Goal: Information Seeking & Learning: Learn about a topic

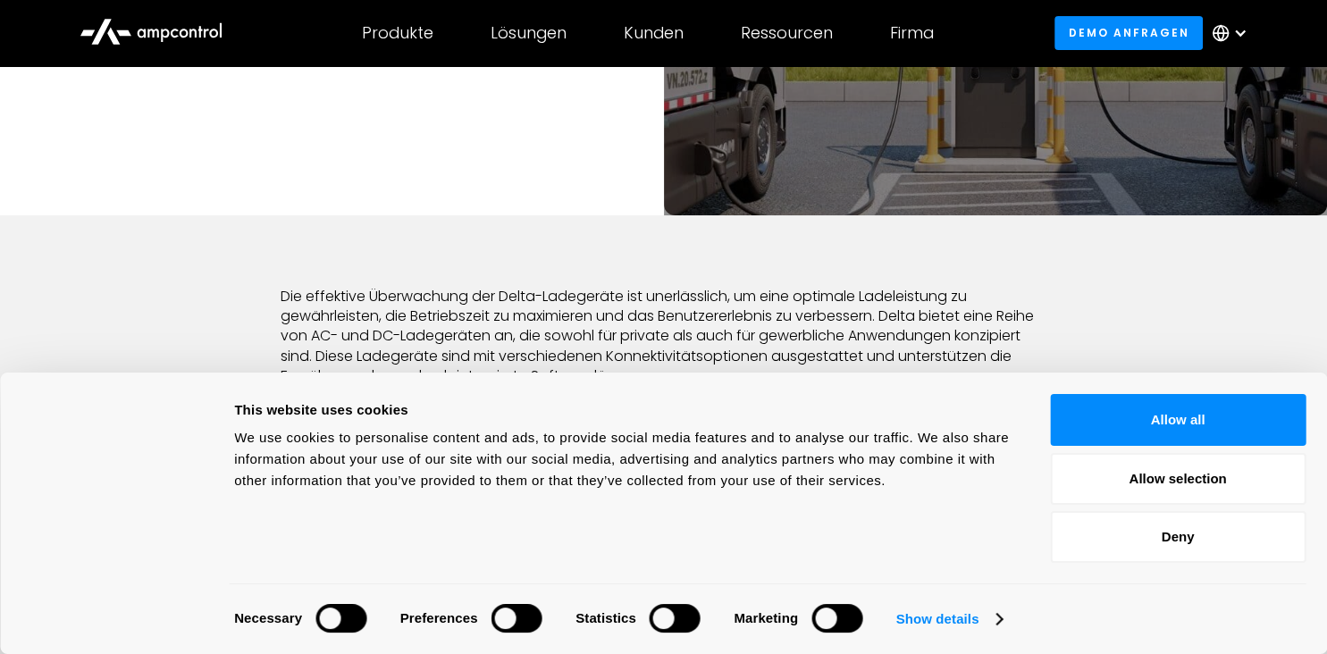
scroll to position [386, 0]
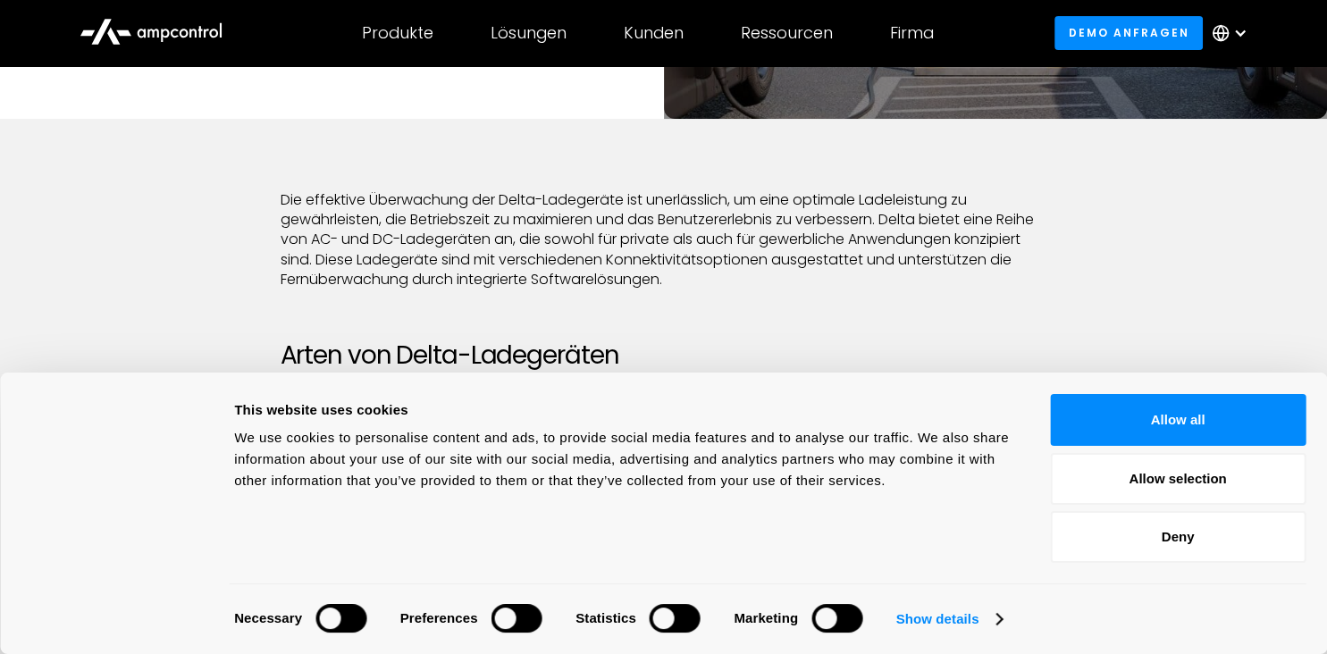
click at [1073, 426] on button "Allow all" at bounding box center [1178, 420] width 256 height 52
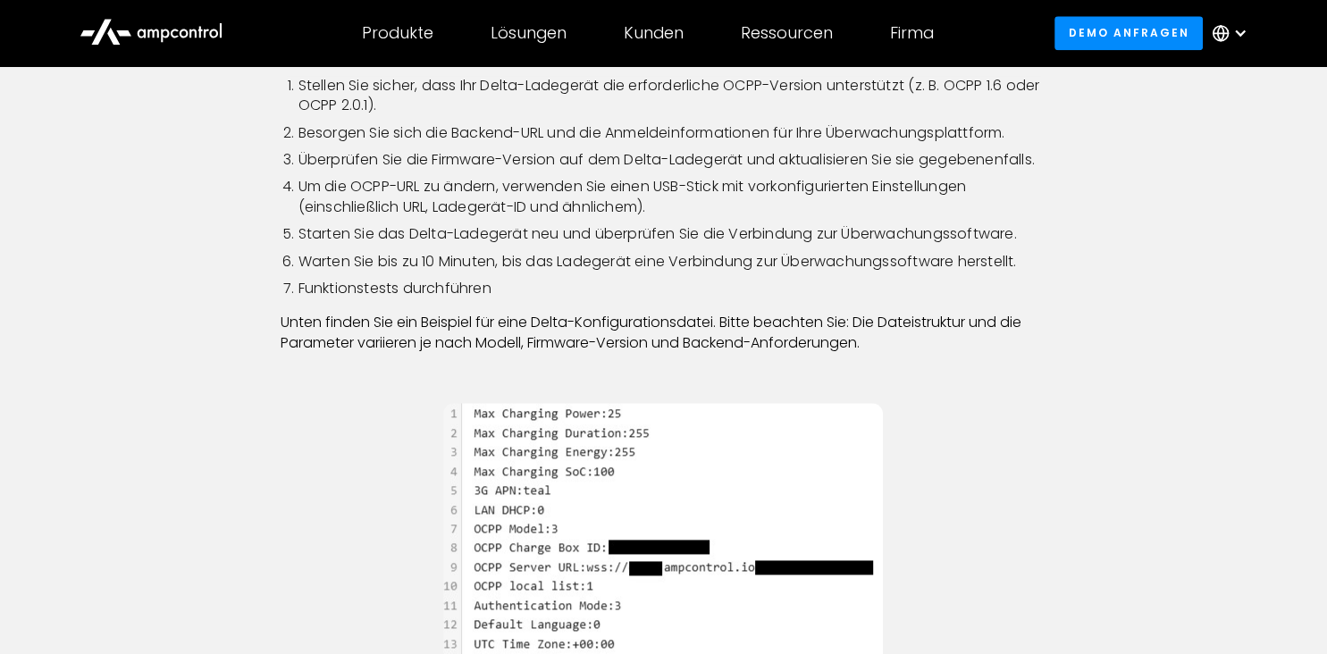
scroll to position [2124, 0]
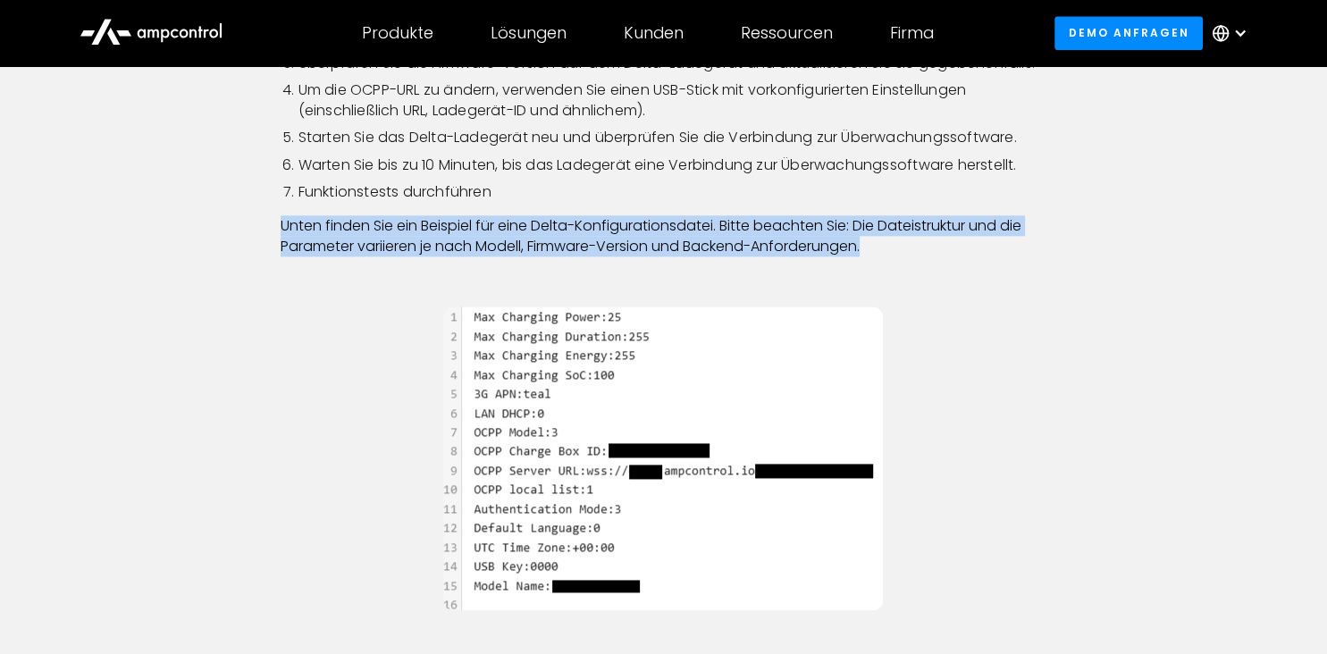
drag, startPoint x: 284, startPoint y: 248, endPoint x: 937, endPoint y: 272, distance: 652.9
click at [918, 257] on p "Unten finden Sie ein Beispiel für eine Delta-Konfigurationsdatei. Bitte beachte…" at bounding box center [664, 236] width 767 height 40
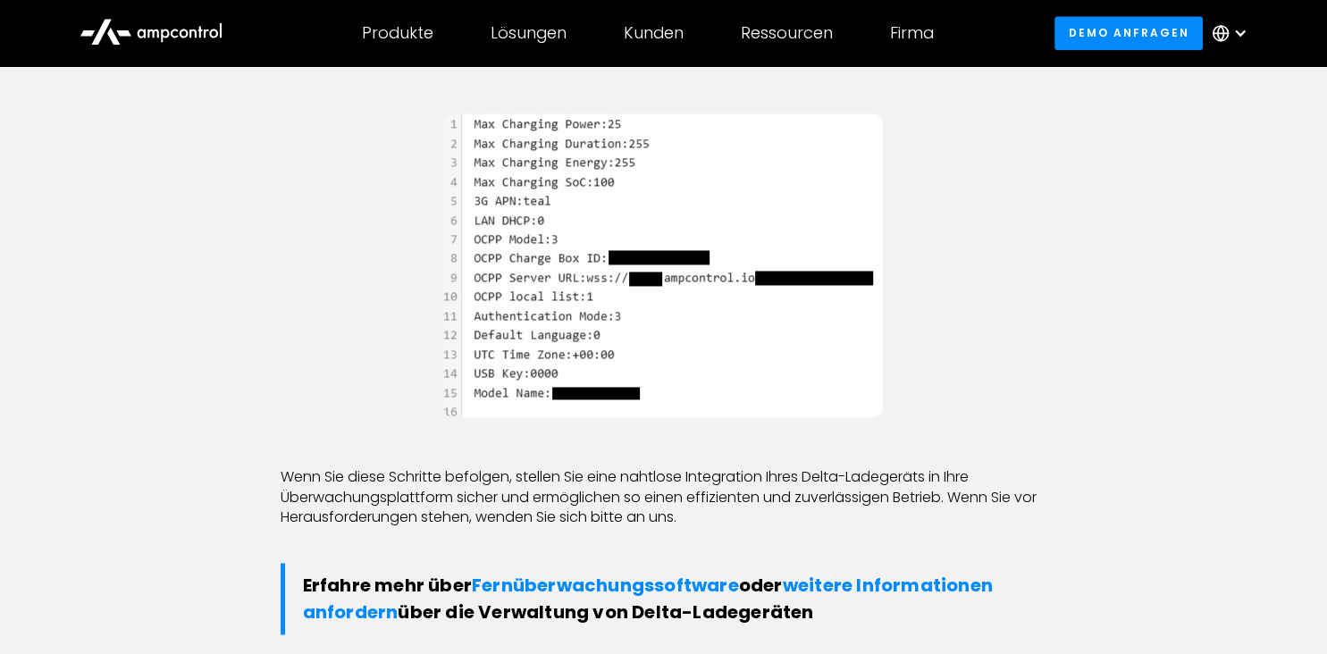
scroll to position [2413, 0]
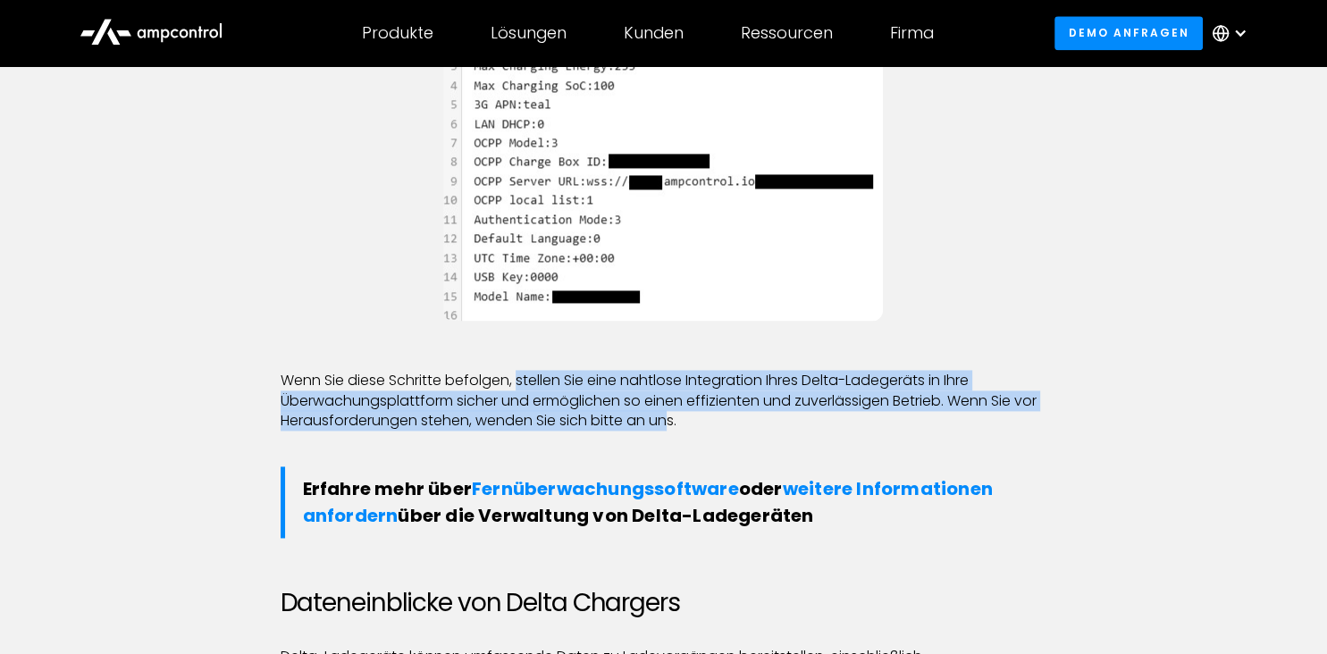
drag, startPoint x: 521, startPoint y: 400, endPoint x: 762, endPoint y: 445, distance: 244.6
click at [709, 431] on p "Wenn Sie diese Schritte befolgen, stellen Sie eine nahtlose Integration Ihres D…" at bounding box center [664, 401] width 767 height 60
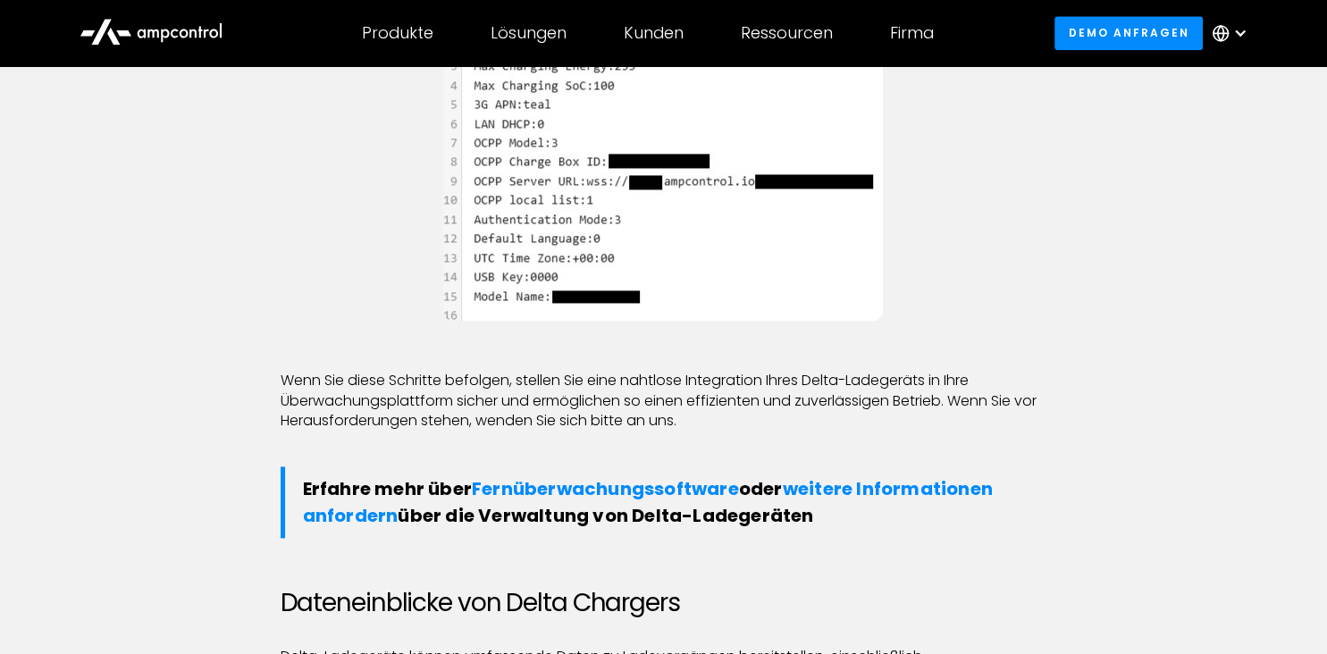
click at [785, 431] on p "Wenn Sie diese Schritte befolgen, stellen Sie eine nahtlose Integration Ihres D…" at bounding box center [664, 401] width 767 height 60
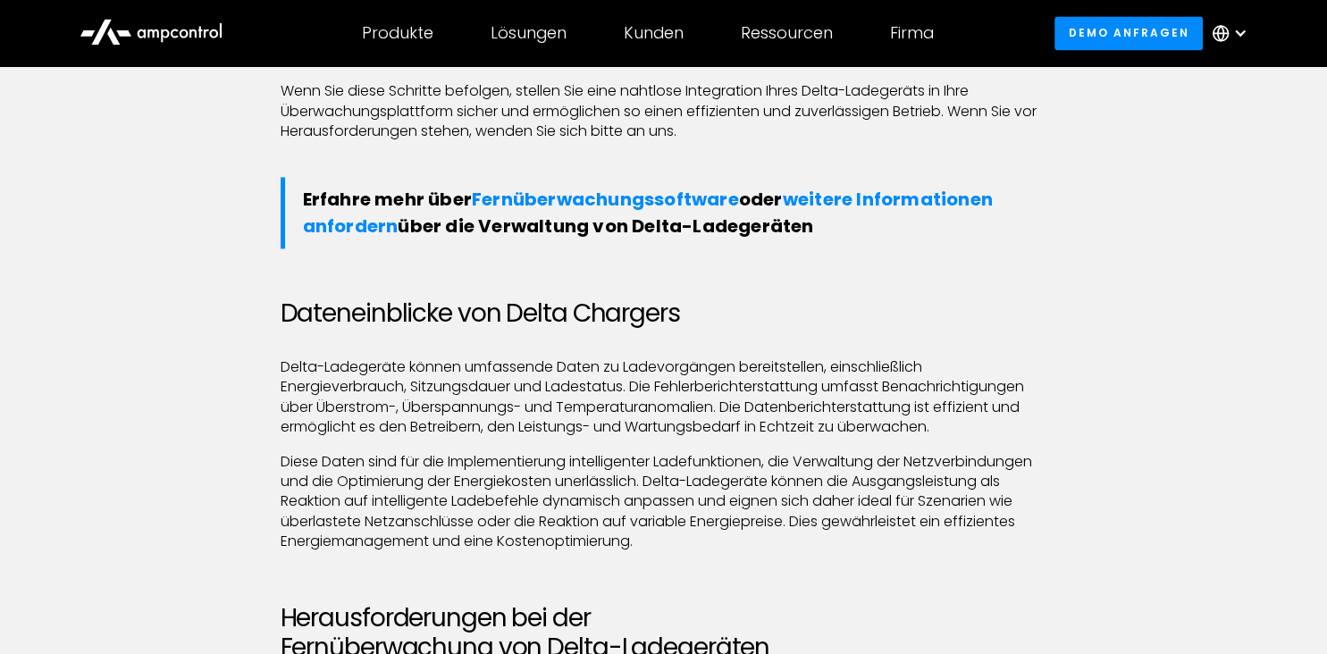
scroll to position [2799, 0]
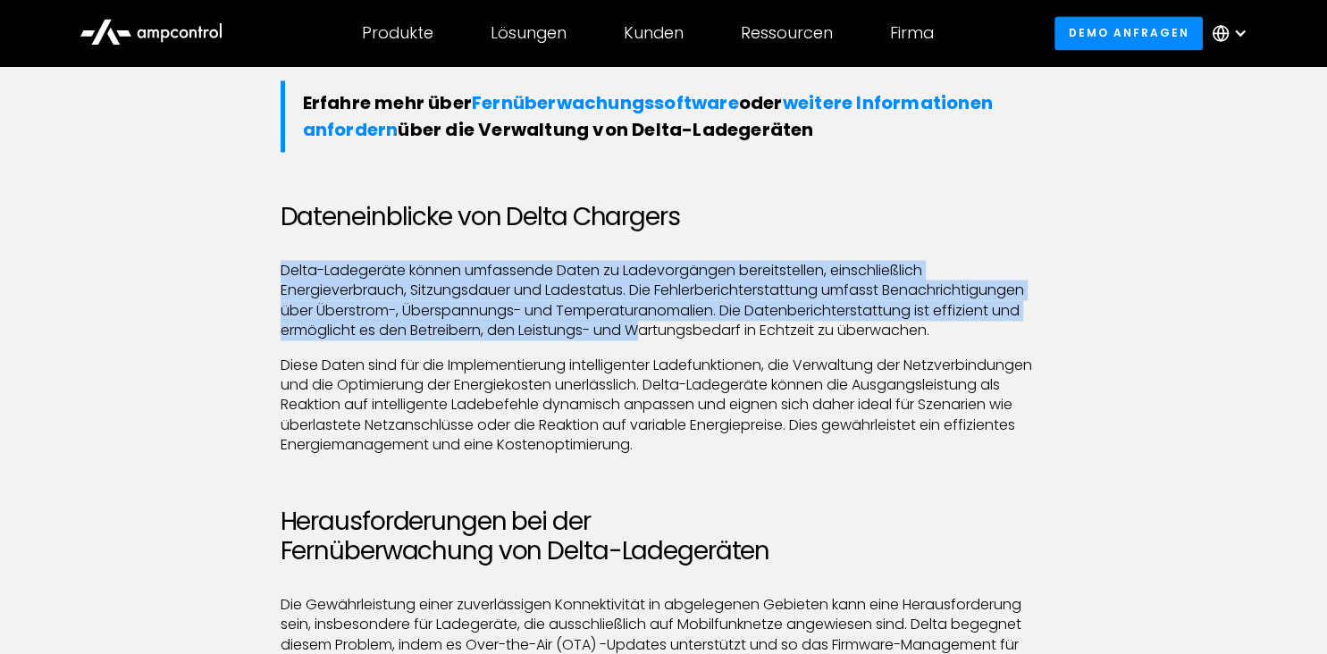
drag, startPoint x: 288, startPoint y: 293, endPoint x: 613, endPoint y: 336, distance: 328.2
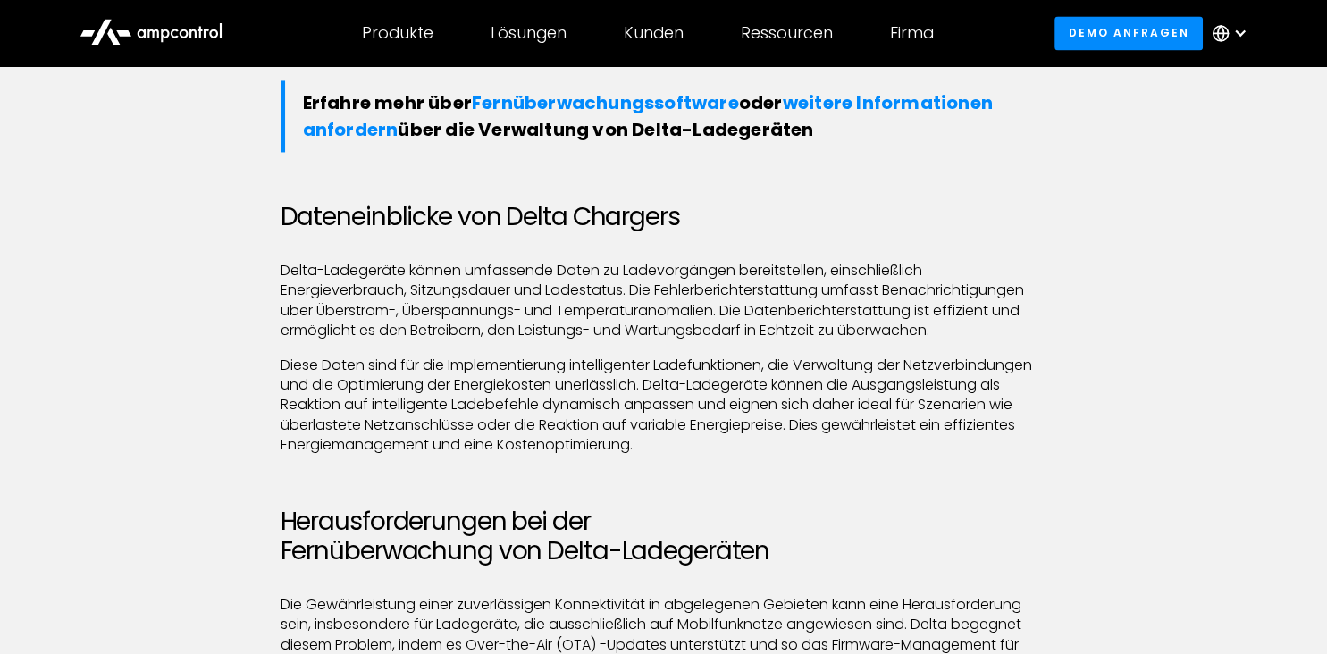
scroll to position [2896, 0]
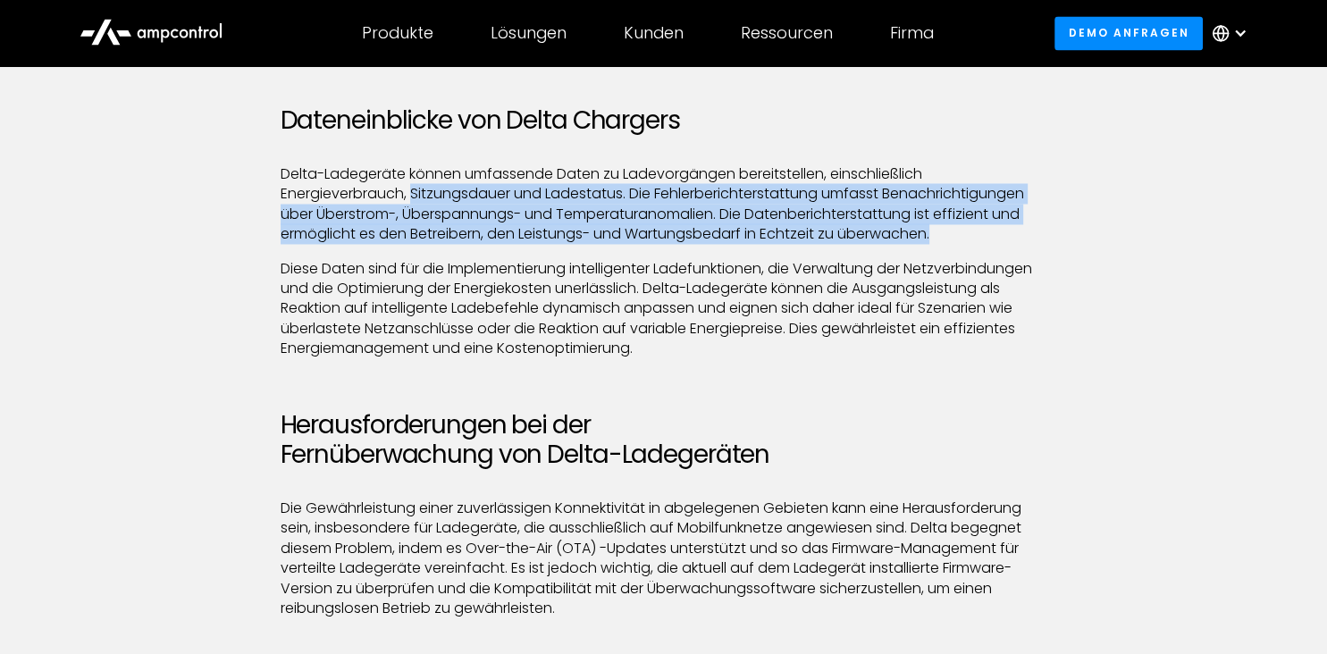
drag, startPoint x: 411, startPoint y: 214, endPoint x: 951, endPoint y: 254, distance: 541.4
click at [951, 245] on p "Delta-Ladegeräte können umfassende Daten zu Ladevorgängen bereitstellen, einsch…" at bounding box center [664, 204] width 767 height 80
click at [985, 245] on p "Delta-Ladegeräte können umfassende Daten zu Ladevorgängen bereitstellen, einsch…" at bounding box center [664, 204] width 767 height 80
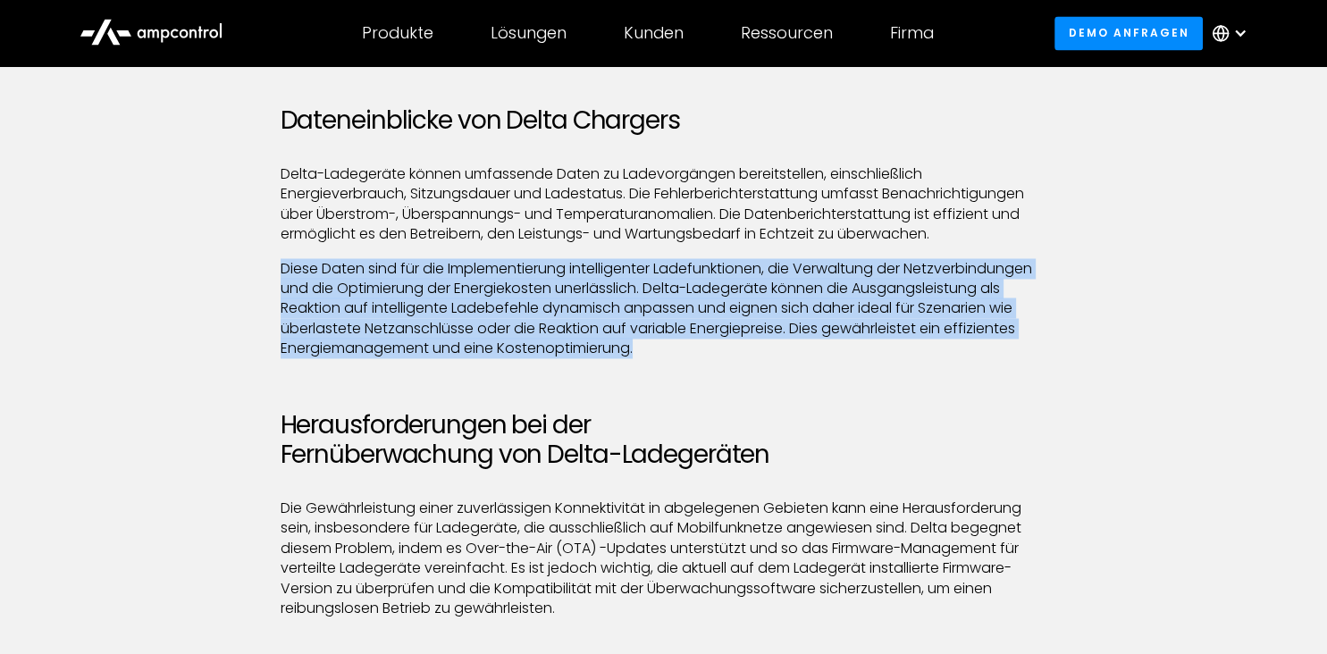
drag, startPoint x: 282, startPoint y: 293, endPoint x: 722, endPoint y: 375, distance: 447.2
click at [689, 359] on p "Diese Daten sind für die Implementierung intelligenter Ladefunktionen, die Verw…" at bounding box center [664, 309] width 767 height 100
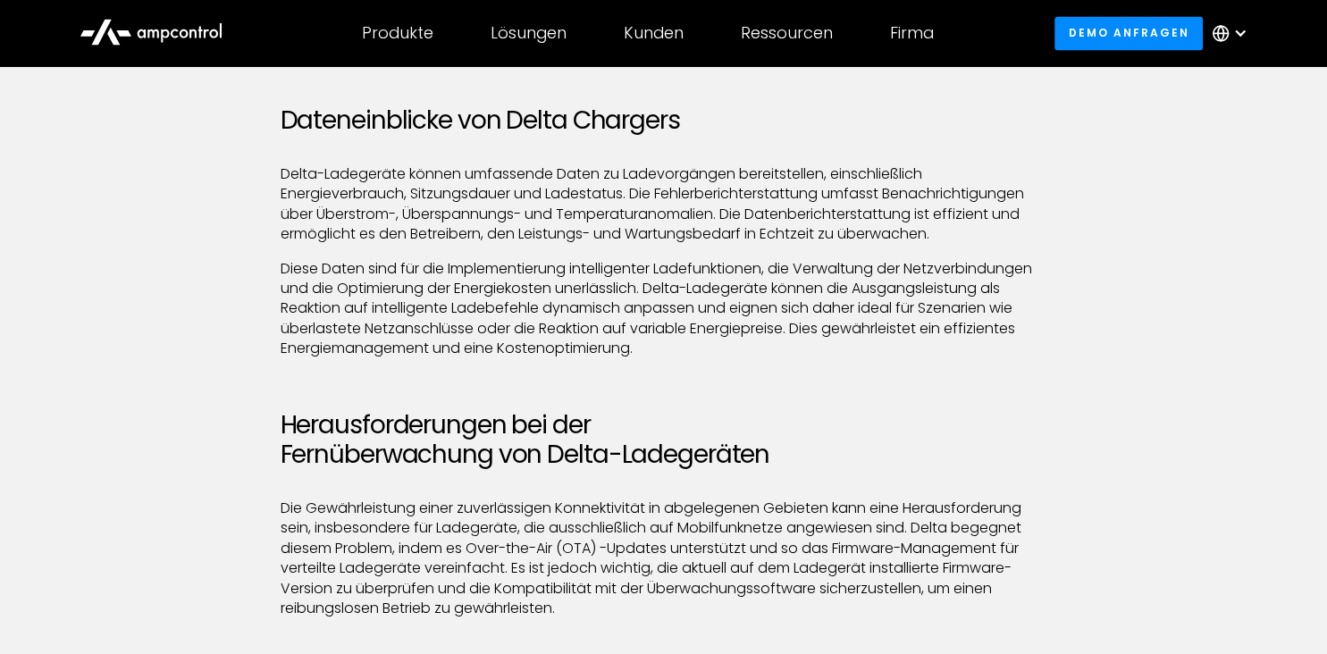
click at [722, 359] on p "Diese Daten sind für die Implementierung intelligenter Ladefunktionen, die Verw…" at bounding box center [664, 309] width 767 height 100
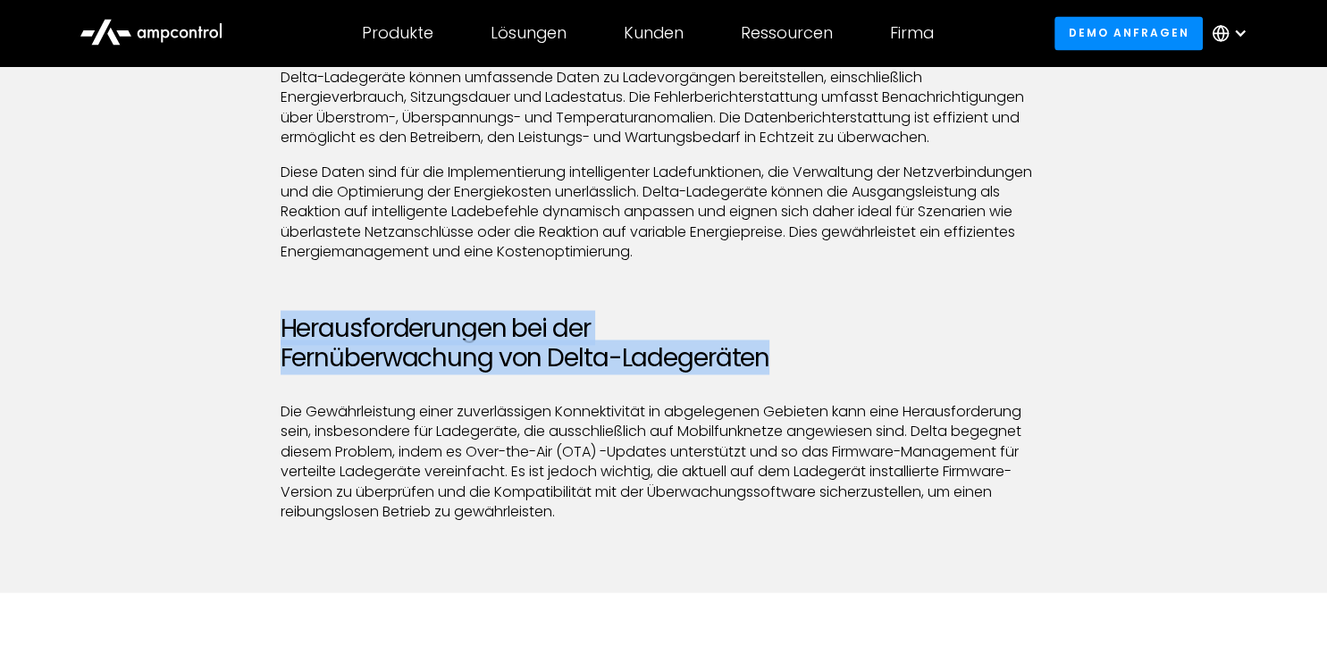
drag, startPoint x: 271, startPoint y: 344, endPoint x: 948, endPoint y: 395, distance: 679.4
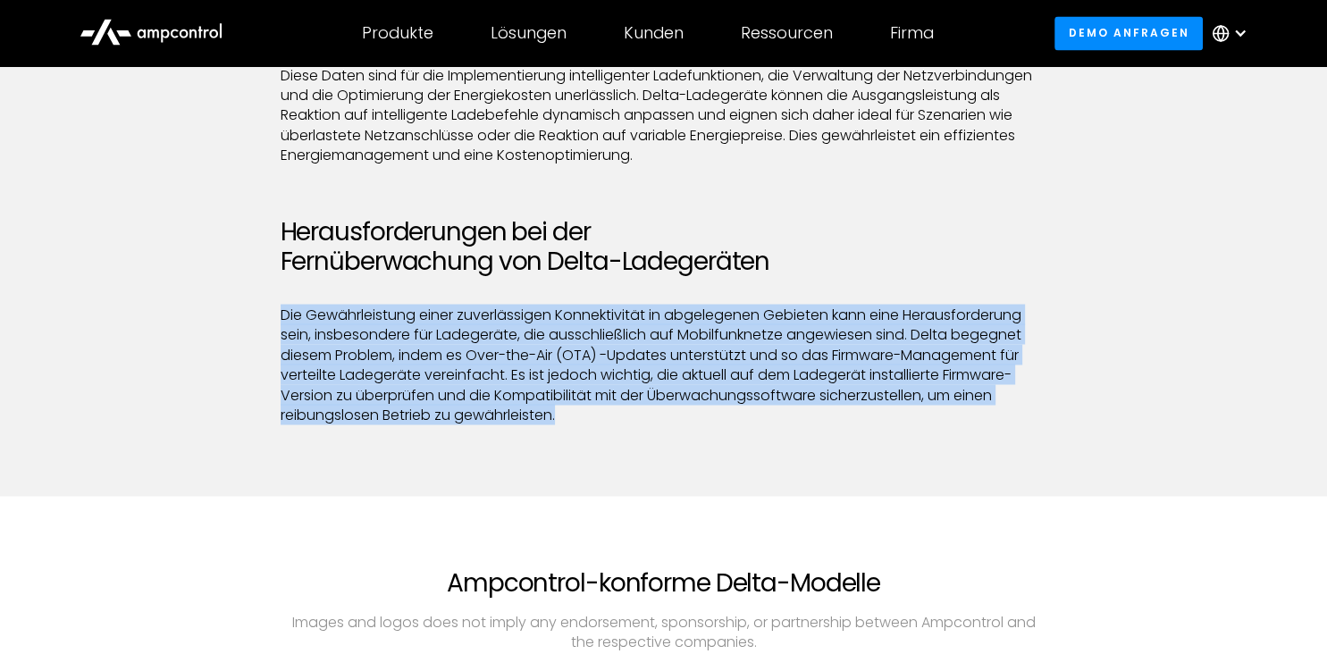
drag, startPoint x: 281, startPoint y: 336, endPoint x: 637, endPoint y: 450, distance: 374.5
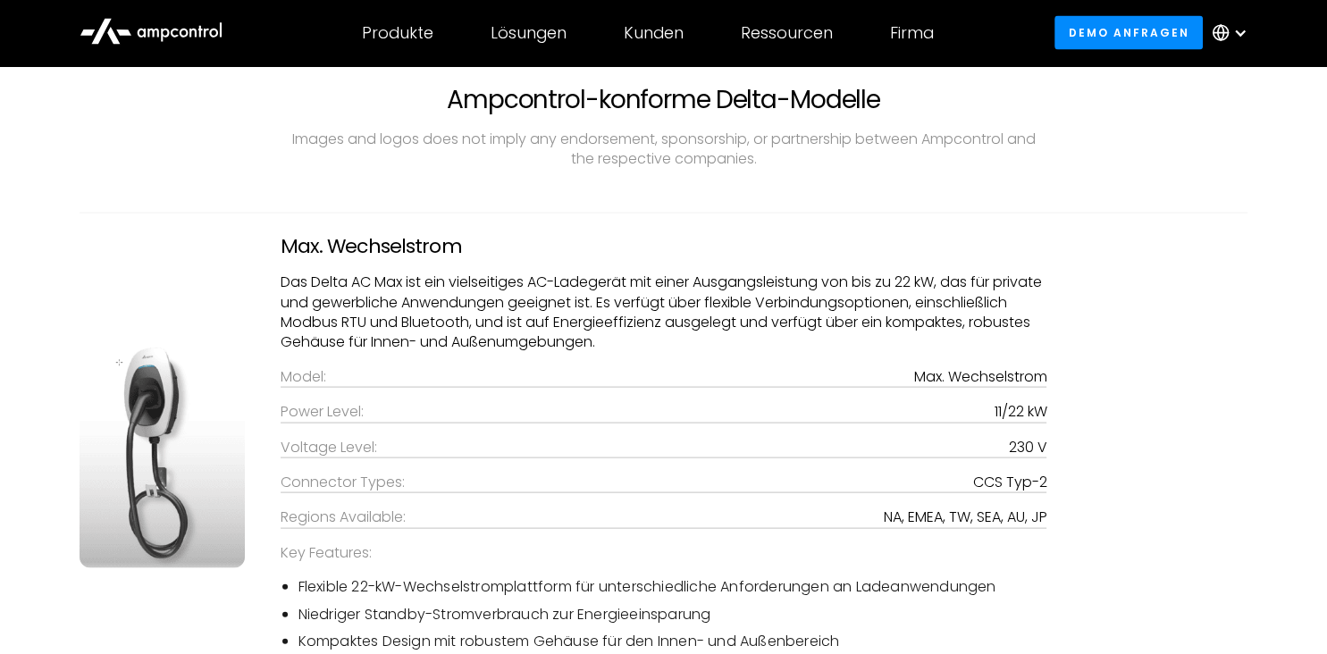
scroll to position [3668, 0]
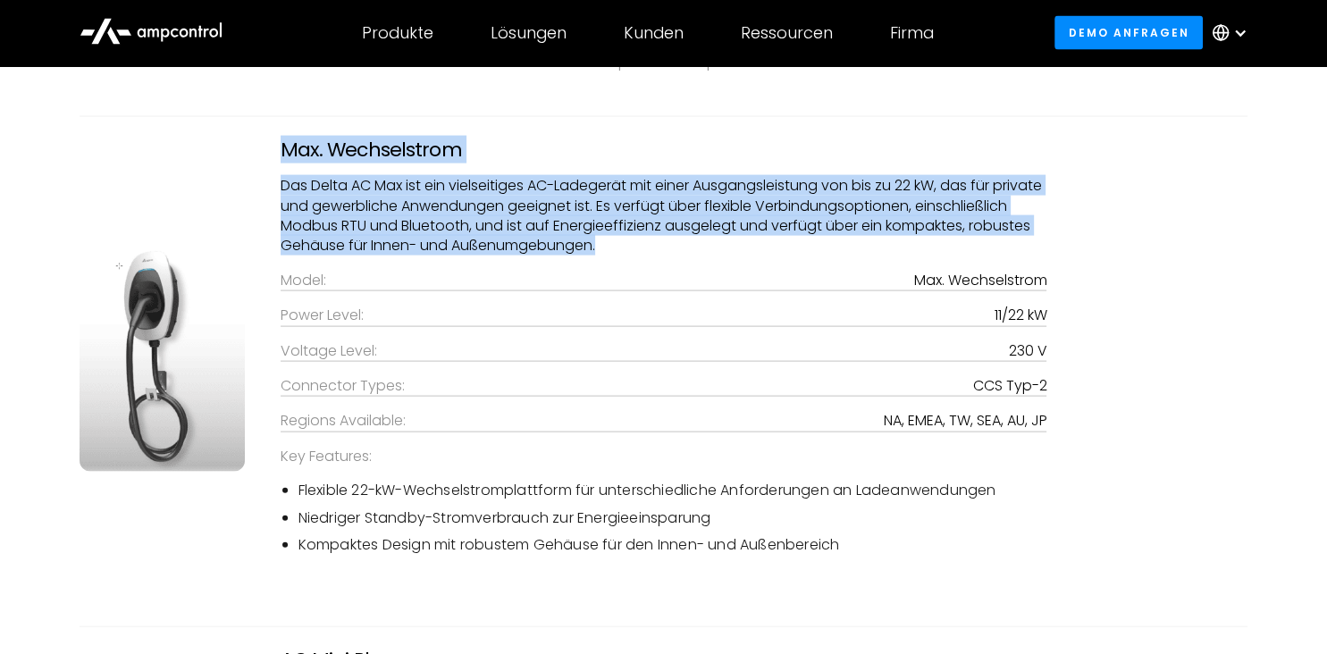
drag, startPoint x: 300, startPoint y: 171, endPoint x: 787, endPoint y: 277, distance: 498.6
click at [786, 277] on div "Max. Wechselstrom Das Delta AC Max ist ein vielseitiges AC-Ladegerät mit einer …" at bounding box center [664, 355] width 803 height 432
click at [829, 278] on div "Max. Wechselstrom Das Delta AC Max ist ein vielseitiges AC-Ladegerät mit einer …" at bounding box center [664, 355] width 803 height 432
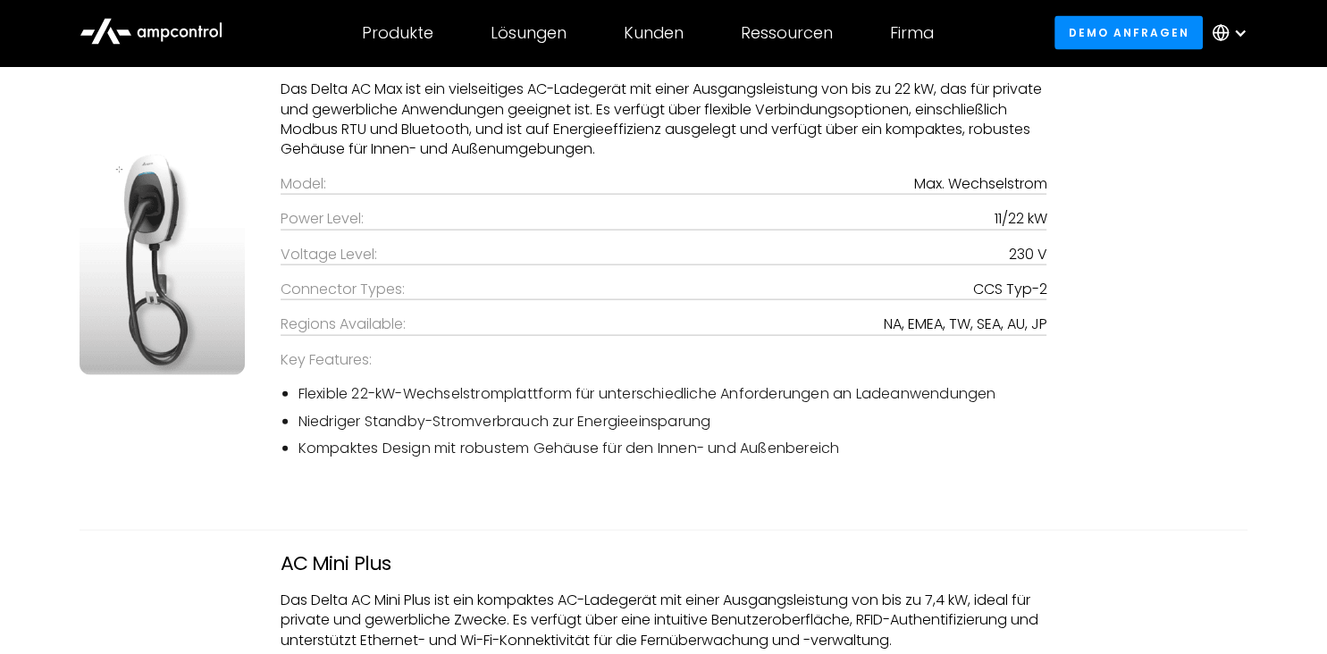
scroll to position [3861, 0]
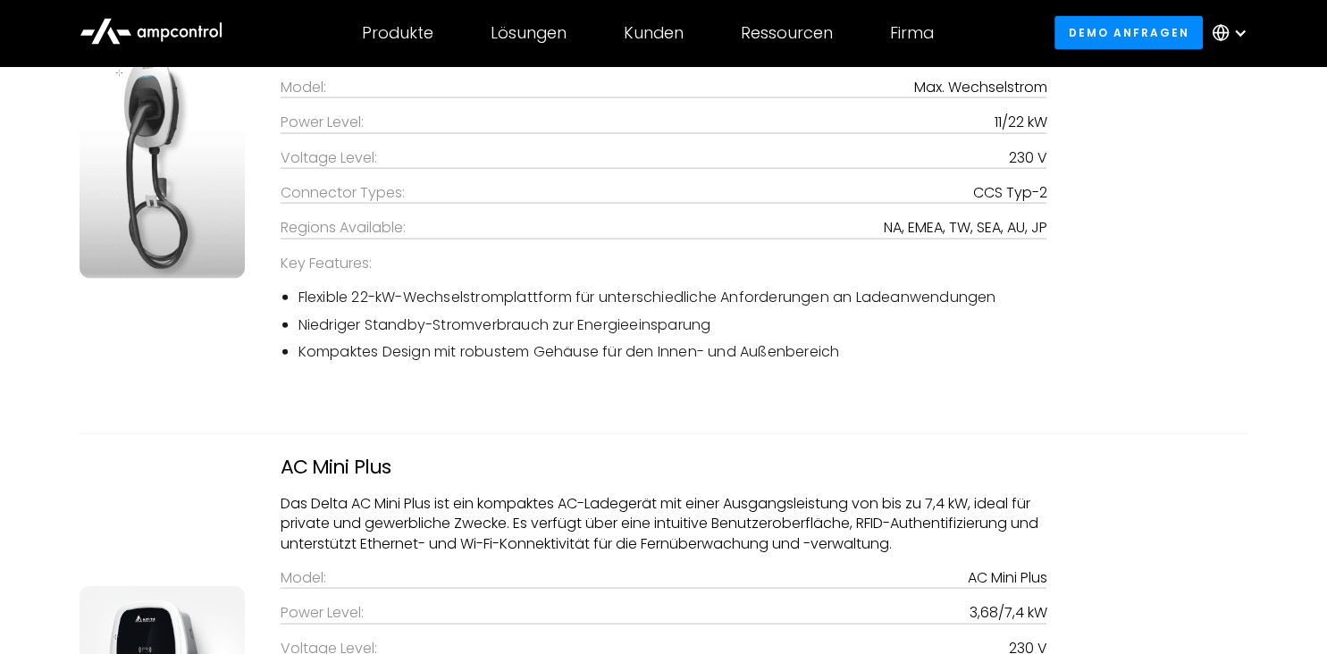
drag, startPoint x: 300, startPoint y: 313, endPoint x: 765, endPoint y: 352, distance: 466.4
click at [765, 352] on ul "Flexible 22-kW-Wechselstromplattform für unterschiedliche Anforderungen an Lade…" at bounding box center [664, 325] width 767 height 74
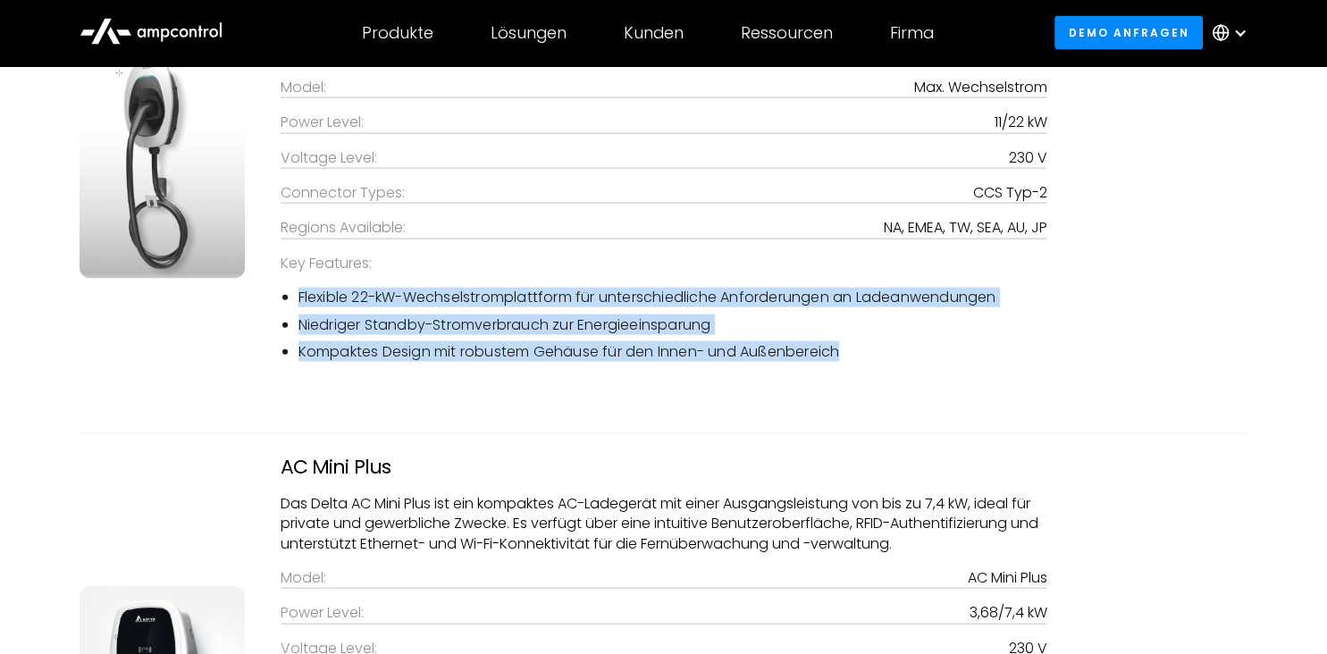
drag, startPoint x: 874, startPoint y: 373, endPoint x: 256, endPoint y: 332, distance: 619.8
click at [290, 320] on ul "Flexible 22-kW-Wechselstromplattform für unterschiedliche Anforderungen an Lade…" at bounding box center [664, 325] width 767 height 74
click at [159, 369] on div "Max. Wechselstrom Das Delta AC Max ist ein vielseitiges AC-Ladegerät mit einer …" at bounding box center [664, 178] width 1204 height 467
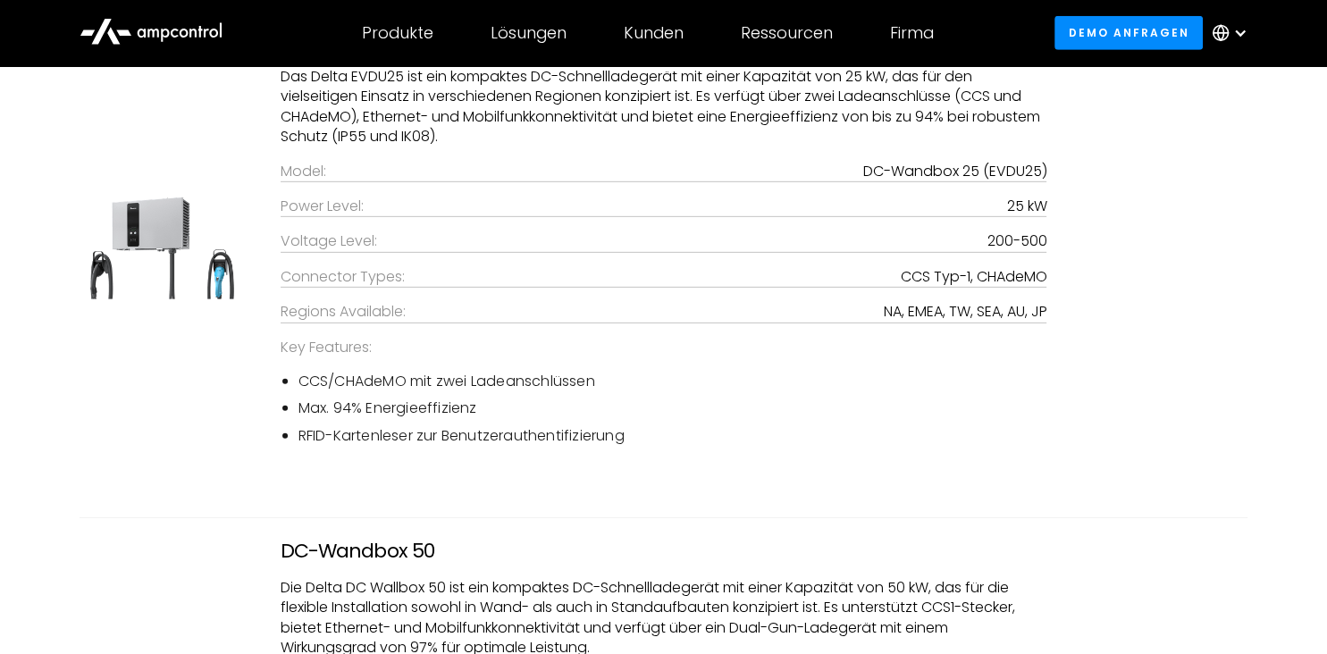
scroll to position [5261, 0]
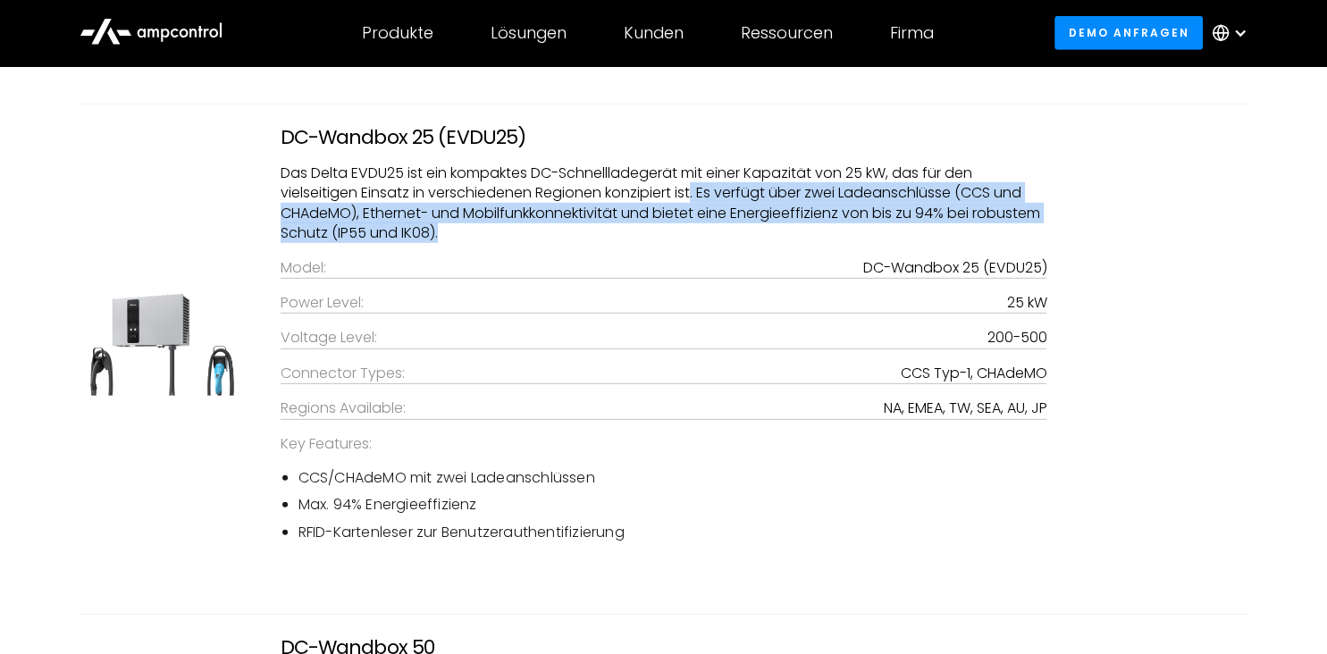
drag, startPoint x: 697, startPoint y: 215, endPoint x: 740, endPoint y: 257, distance: 60.7
click at [740, 244] on p "Das Delta EVDU25 ist ein kompaktes DC-Schnellladegerät mit einer Kapazität von …" at bounding box center [664, 204] width 767 height 80
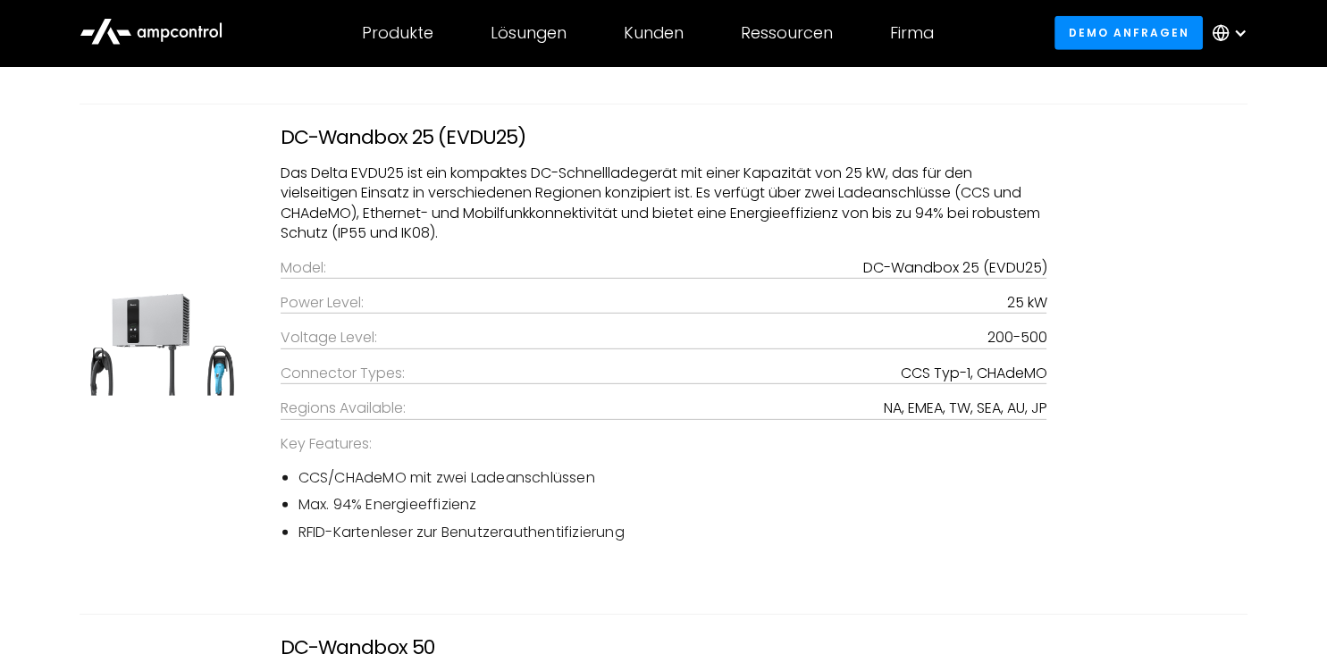
click at [562, 244] on p "Das Delta EVDU25 ist ein kompaktes DC-Schnellladegerät mit einer Kapazität von …" at bounding box center [664, 204] width 767 height 80
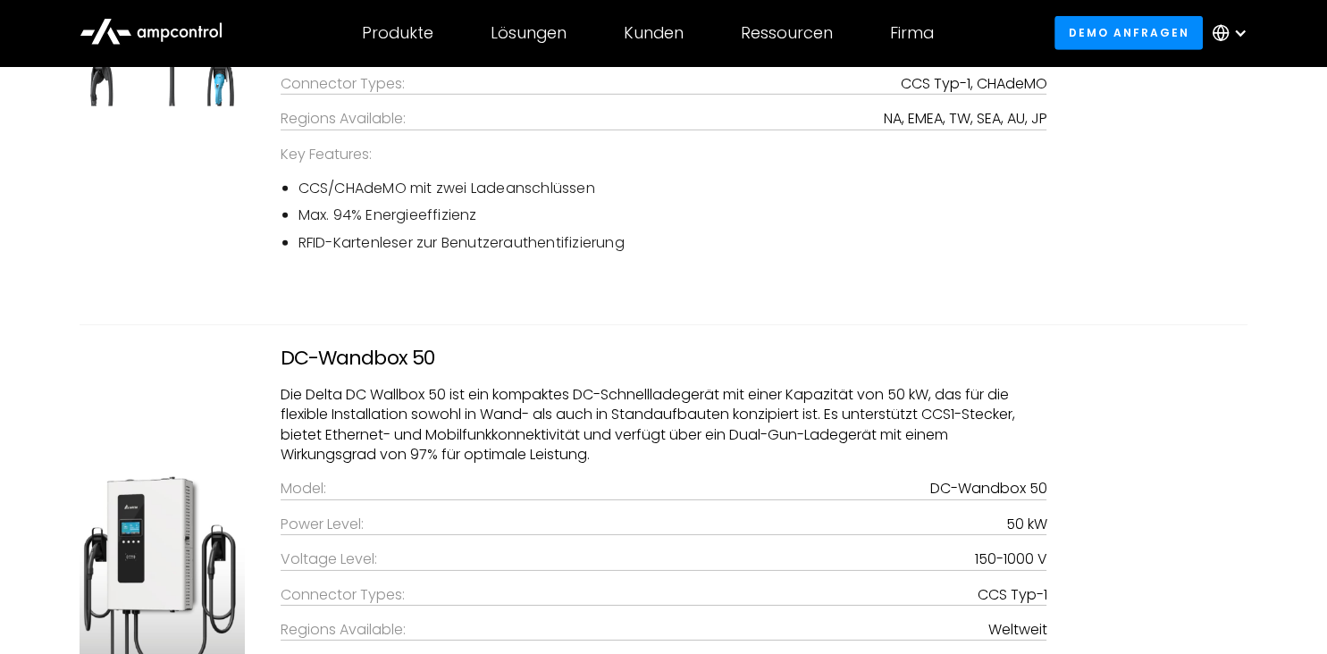
scroll to position [5647, 0]
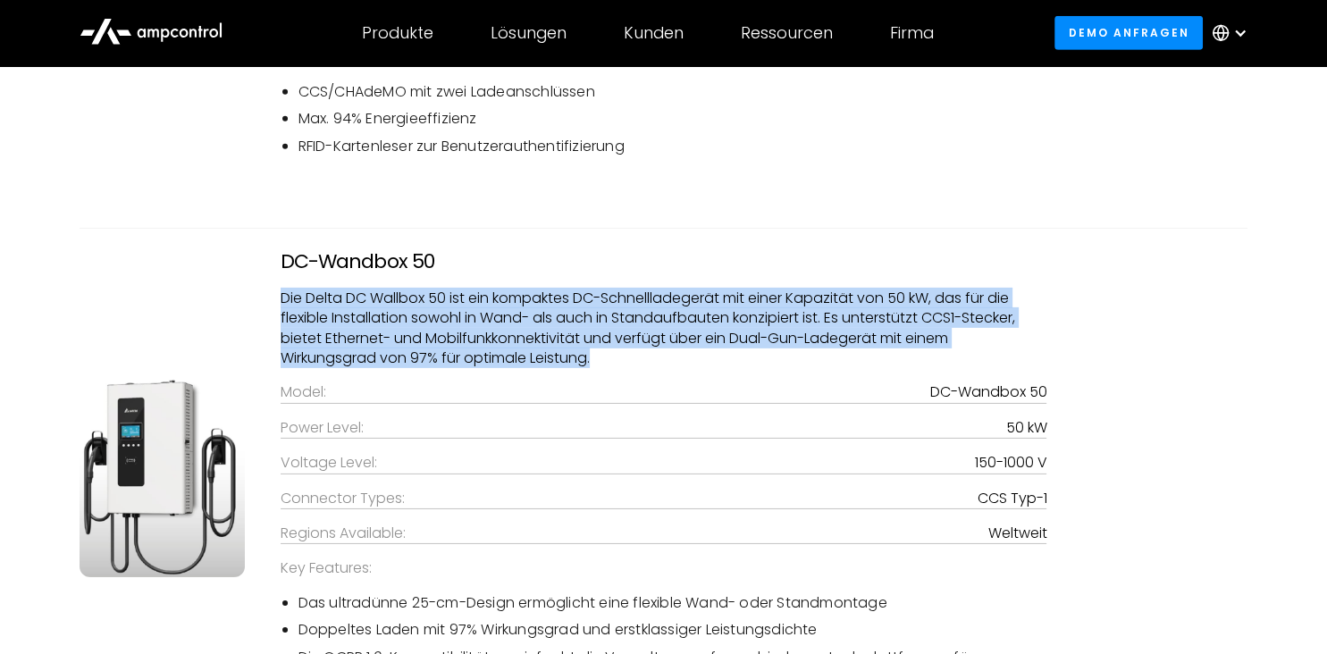
drag, startPoint x: 274, startPoint y: 322, endPoint x: 626, endPoint y: 384, distance: 357.7
click at [621, 384] on div "DC-Wandbox 50 Die Delta DC Wallbox 50 ist ein kompaktes DC-Schnellladegerät mit…" at bounding box center [664, 475] width 803 height 451
click at [685, 391] on div "DC-Wandbox 50 Die Delta DC Wallbox 50 ist ein kompaktes DC-Schnellladegerät mit…" at bounding box center [664, 475] width 803 height 451
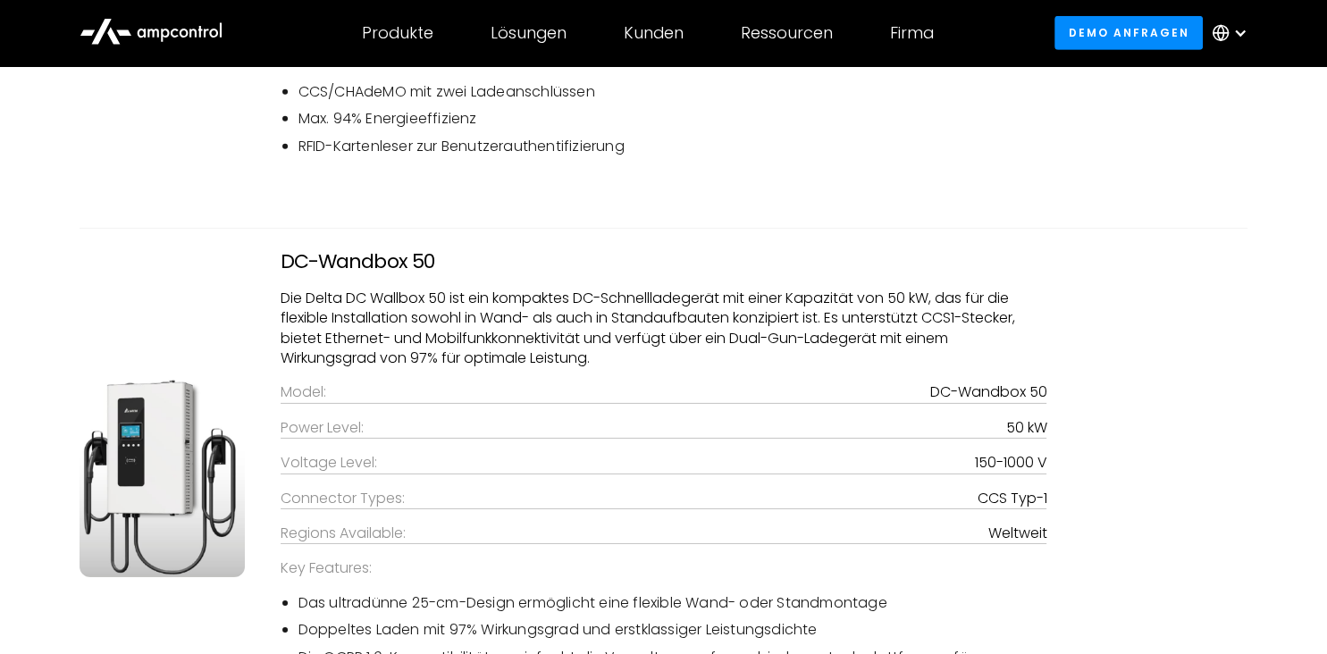
scroll to position [5840, 0]
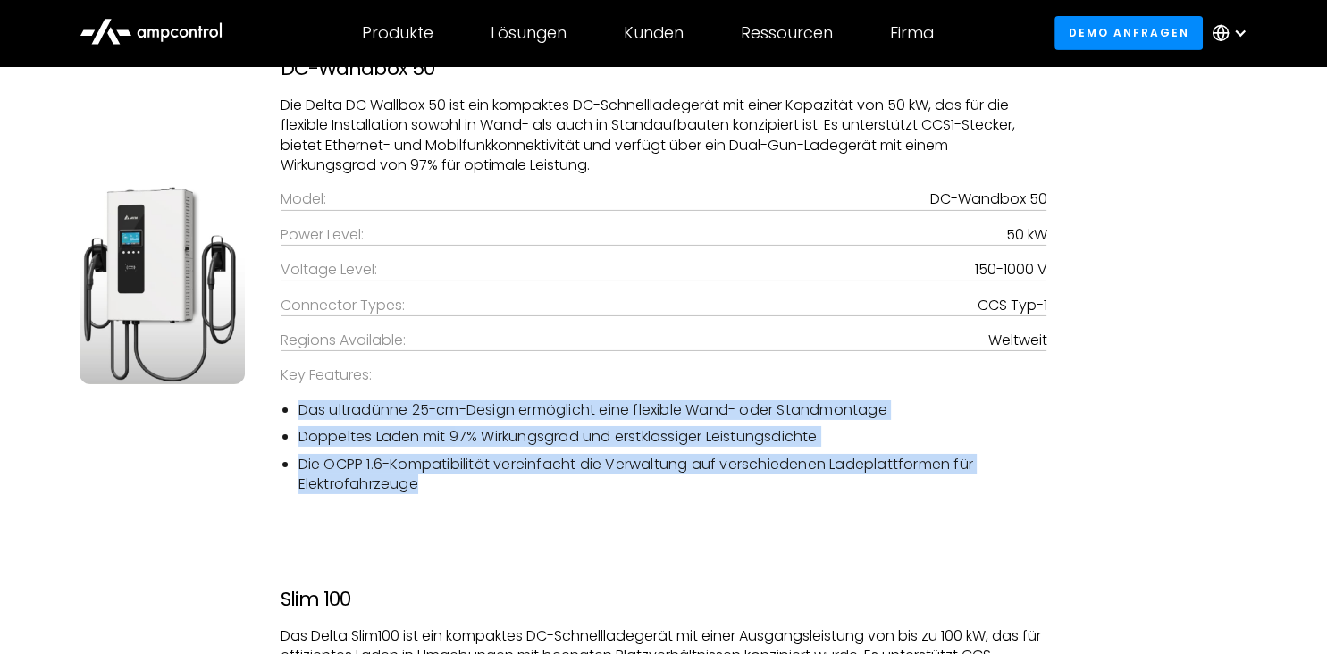
drag, startPoint x: 306, startPoint y: 432, endPoint x: 433, endPoint y: 511, distance: 150.5
click at [433, 495] on ul "Das ultradünne 25-cm-Design ermöglicht eine flexible Wand- oder Standmontage Do…" at bounding box center [664, 447] width 767 height 95
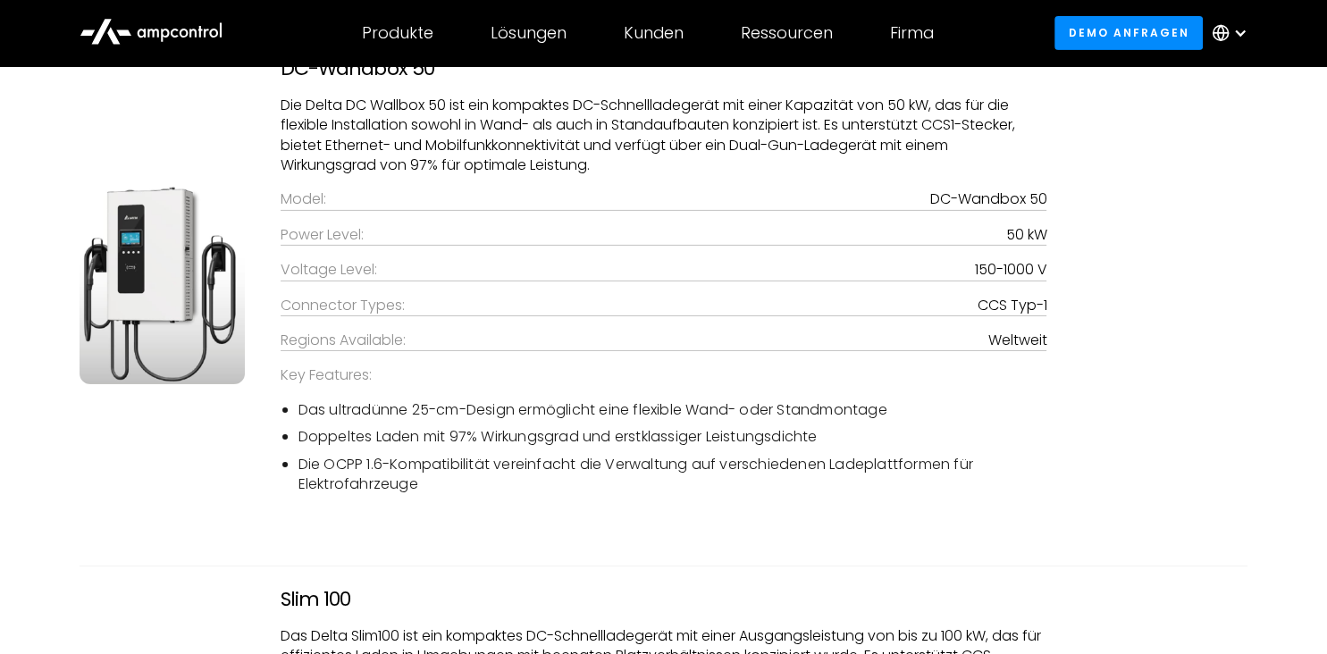
click at [512, 509] on div "DC-Wandbox 50 Die Delta DC Wallbox 50 ist ein kompaktes DC-Schnellladegerät mit…" at bounding box center [664, 282] width 803 height 451
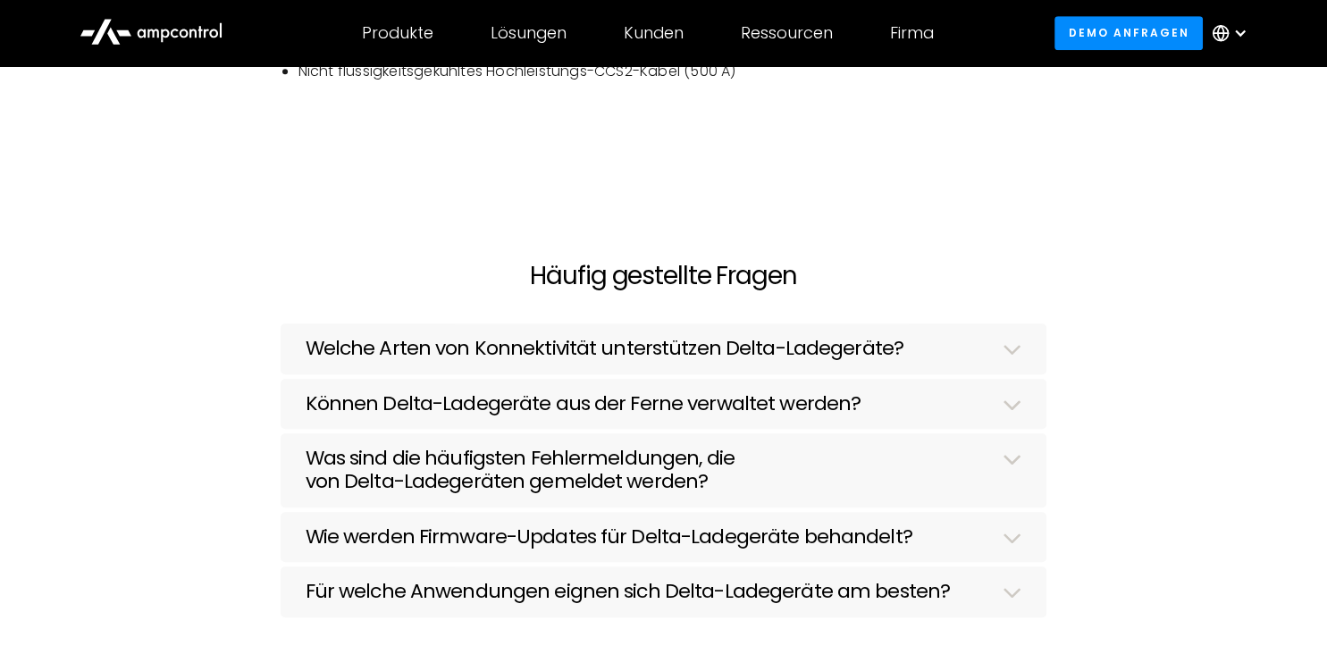
scroll to position [8060, 0]
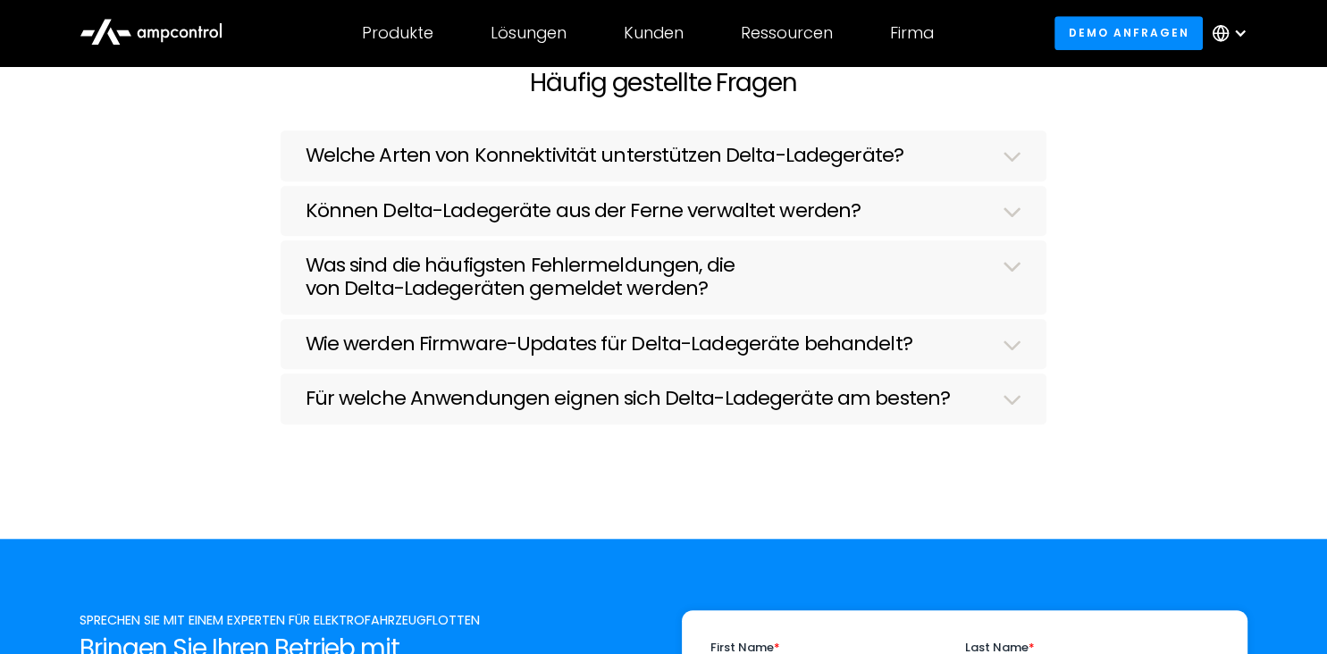
click at [651, 167] on h3 "Welche Arten von Konnektivität unterstützen Delta-Ladegeräte?" at bounding box center [605, 155] width 598 height 23
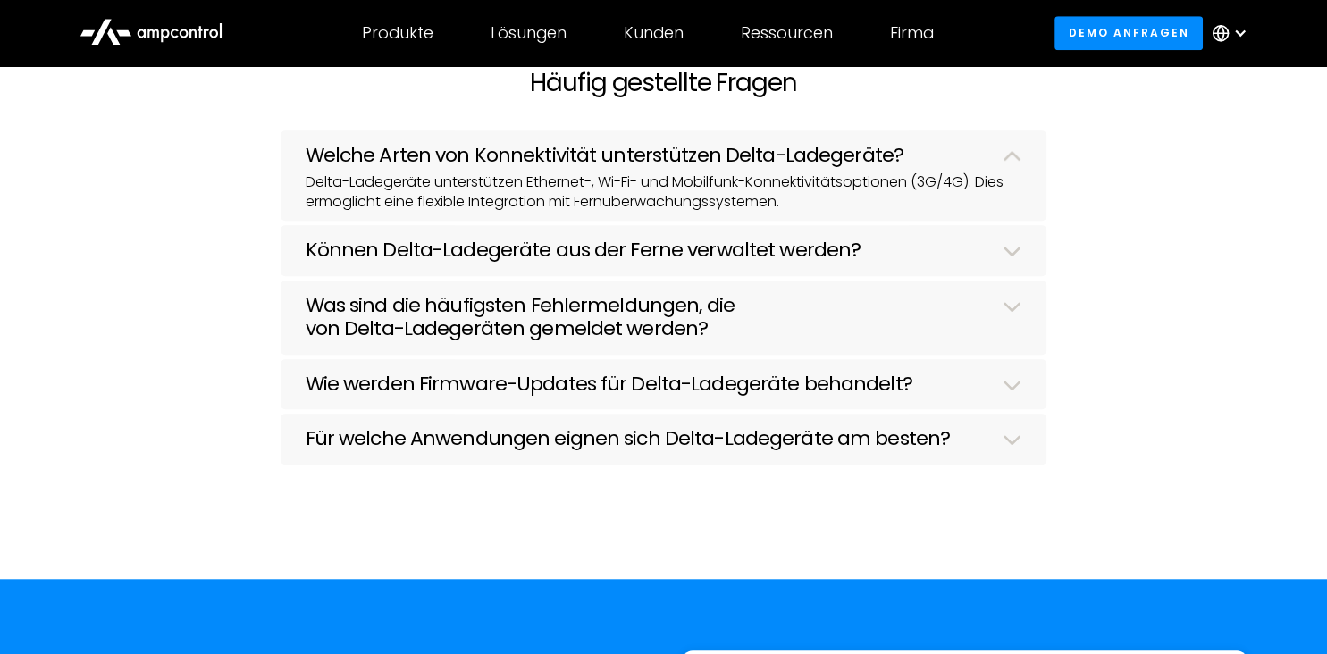
click at [405, 262] on h3 "Können Delta-Ladegeräte aus der Ferne verwaltet werden?" at bounding box center [584, 250] width 556 height 23
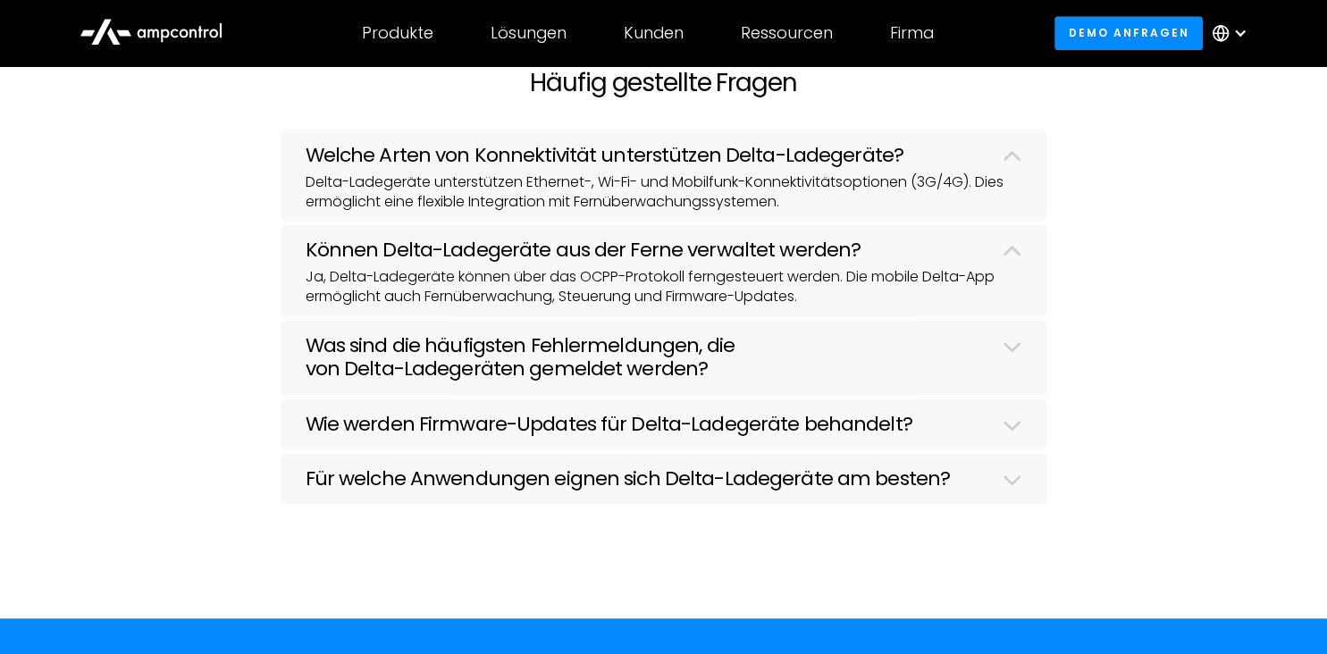
click at [413, 364] on h3 "Was sind die häufigsten Fehlermeldungen, die von Delta-Ladegeräten gemeldet wer…" at bounding box center [644, 357] width 677 height 47
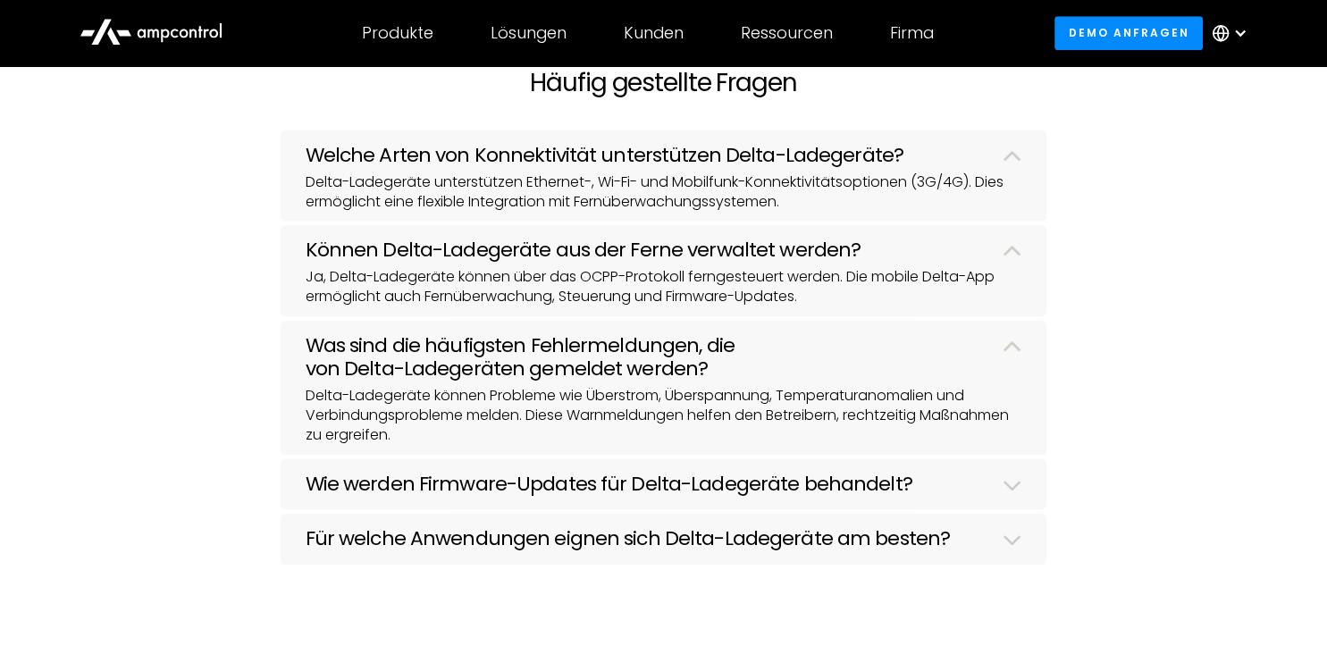
scroll to position [8157, 0]
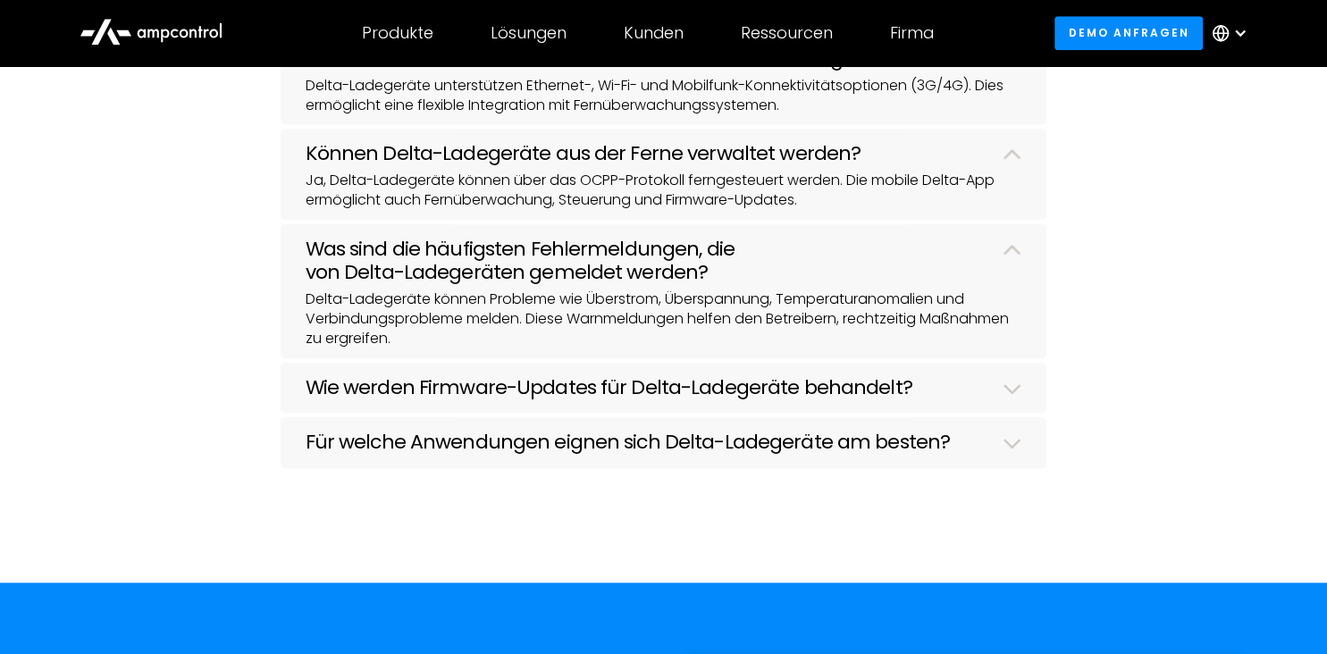
drag, startPoint x: 390, startPoint y: 411, endPoint x: 359, endPoint y: 417, distance: 30.9
click at [389, 400] on h3 "Wie werden Firmware-Updates für Delta-Ladegeräte behandelt?" at bounding box center [609, 387] width 607 height 23
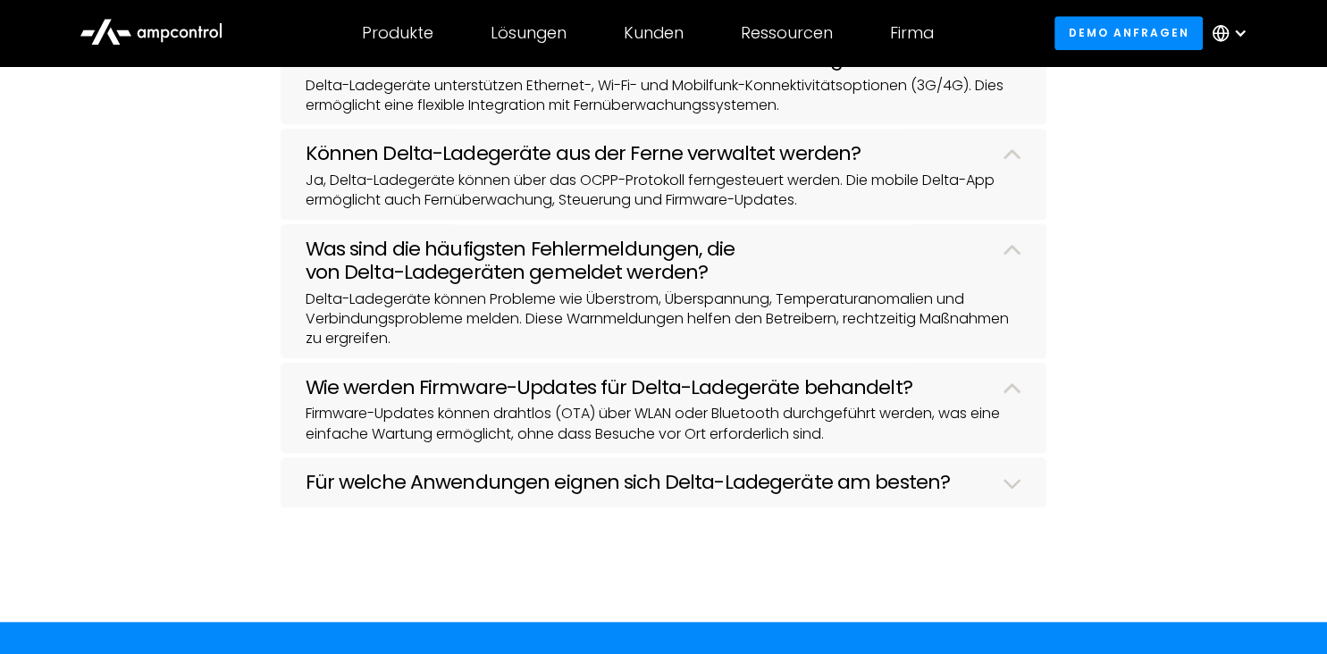
scroll to position [8253, 0]
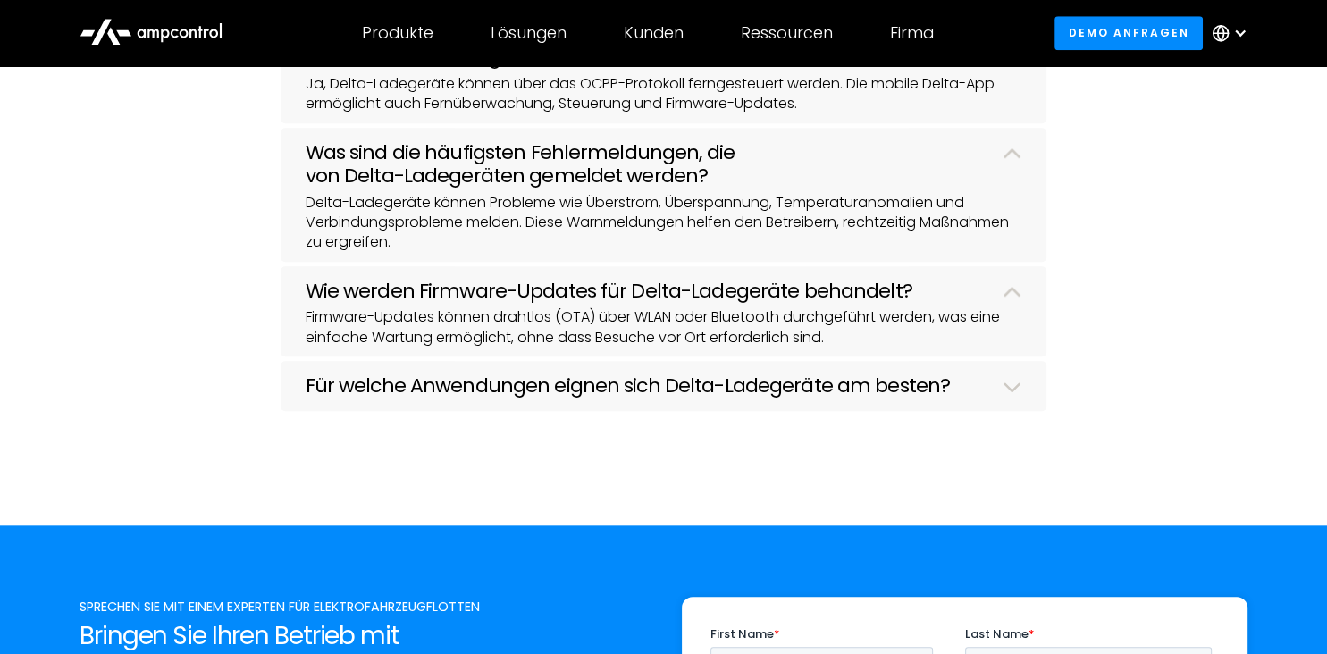
click at [449, 398] on h3 "Für welche Anwendungen eignen sich Delta-Ladegeräte am besten?" at bounding box center [628, 386] width 644 height 23
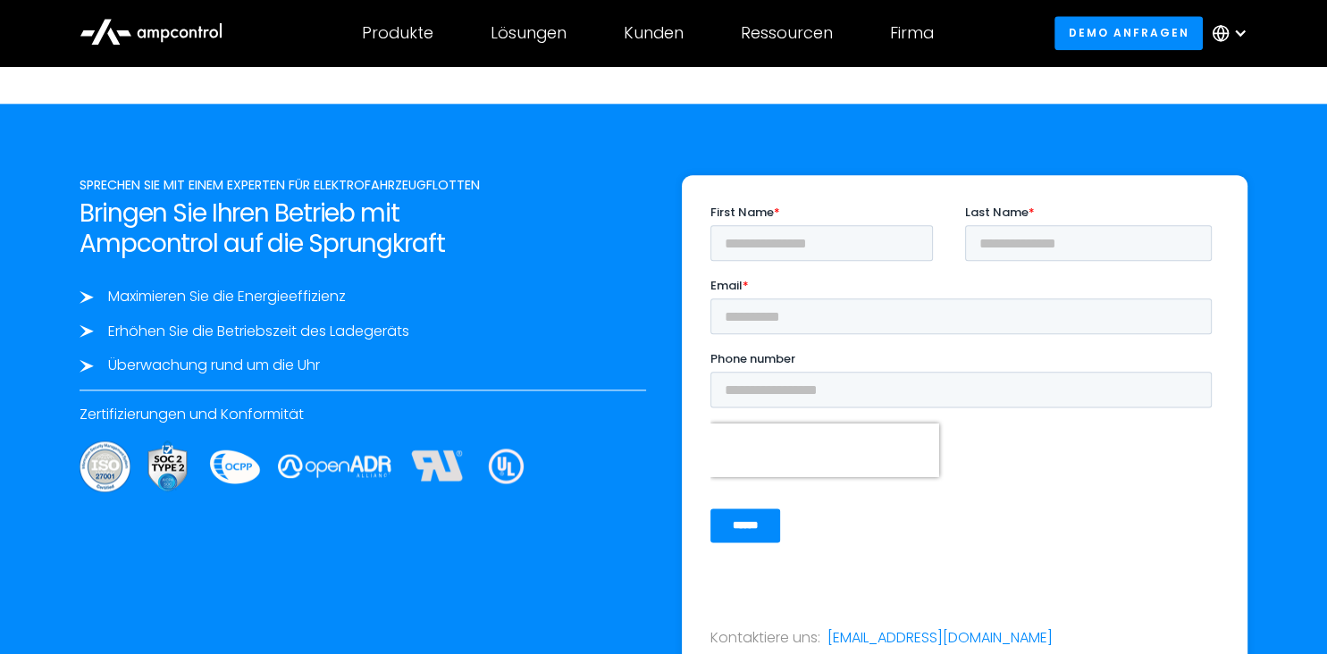
scroll to position [8833, 0]
